Goal: Task Accomplishment & Management: Manage account settings

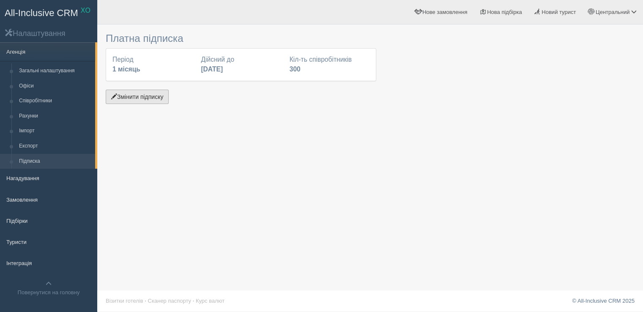
click at [151, 103] on button "Змінити підписку" at bounding box center [137, 97] width 63 height 14
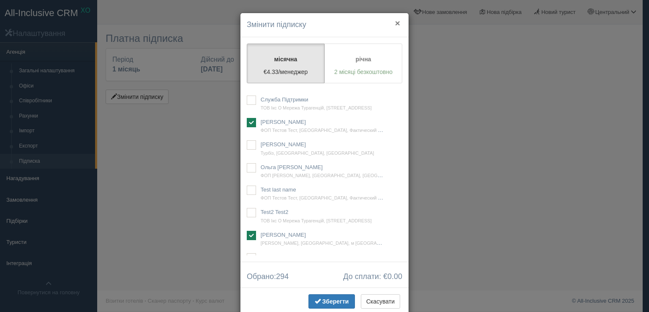
click at [395, 23] on button "×" at bounding box center [397, 23] width 5 height 9
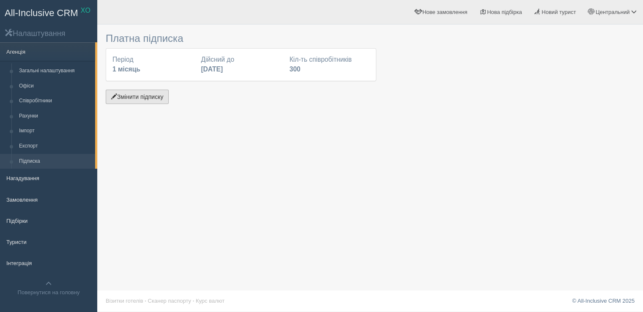
click at [133, 97] on button "Змінити підписку" at bounding box center [137, 97] width 63 height 14
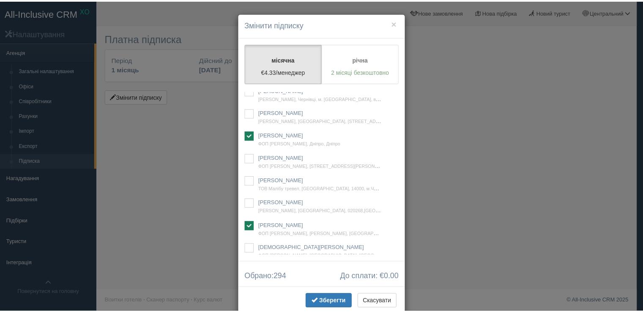
scroll to position [12956, 0]
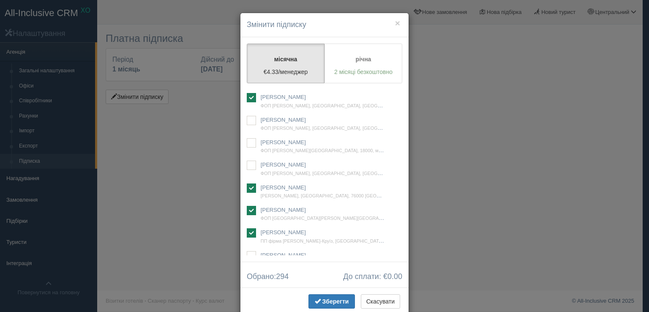
click at [252, 80] on ins at bounding box center [251, 75] width 9 height 9
checkbox input "true"
click at [322, 298] on span "Зберегти" at bounding box center [335, 301] width 27 height 7
